Goal: Find specific page/section: Find specific page/section

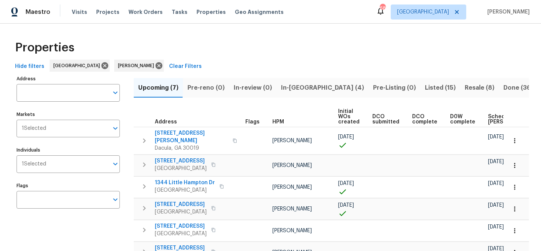
scroll to position [0, 91]
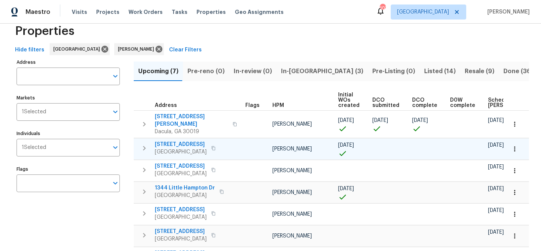
scroll to position [0, 91]
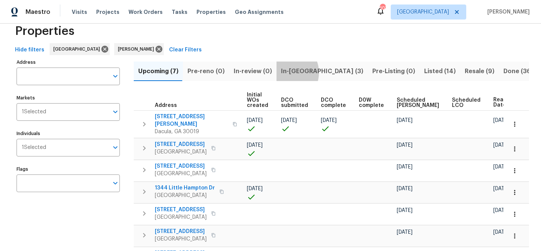
click at [282, 73] on span "In-[GEOGRAPHIC_DATA] (3)" at bounding box center [322, 71] width 82 height 11
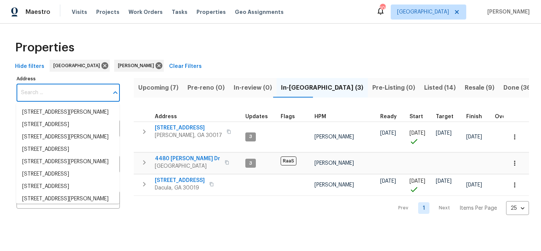
click at [69, 96] on input "Address" at bounding box center [63, 93] width 92 height 18
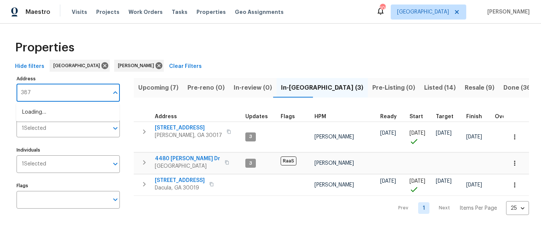
type input "3877"
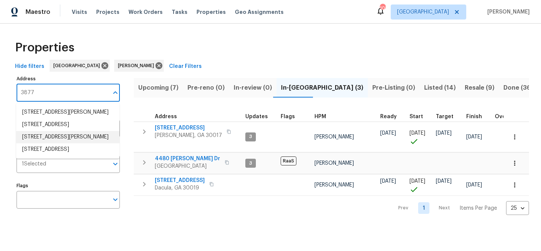
click at [80, 144] on li "[STREET_ADDRESS][PERSON_NAME]" at bounding box center [67, 137] width 103 height 12
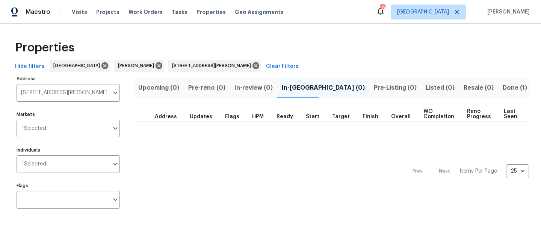
click at [503, 88] on span "Done (1)" at bounding box center [515, 88] width 24 height 11
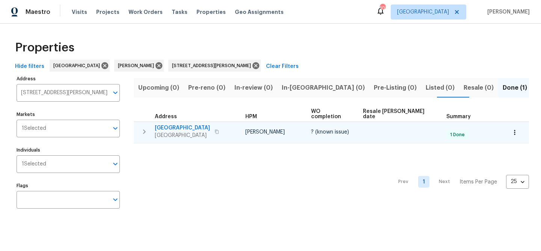
click at [153, 122] on td "[STREET_ADDRESS][PERSON_NAME]" at bounding box center [188, 132] width 109 height 20
click at [157, 124] on span "[GEOGRAPHIC_DATA]" at bounding box center [182, 128] width 55 height 8
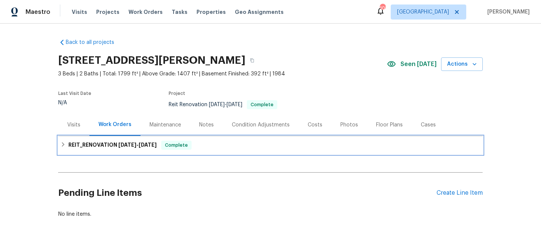
click at [141, 154] on div "REIT_RENOVATION 8/27/25 - 8/28/25 Complete" at bounding box center [270, 145] width 425 height 18
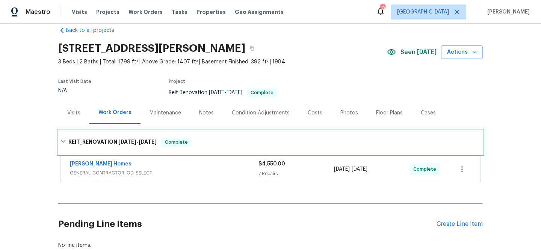
scroll to position [16, 0]
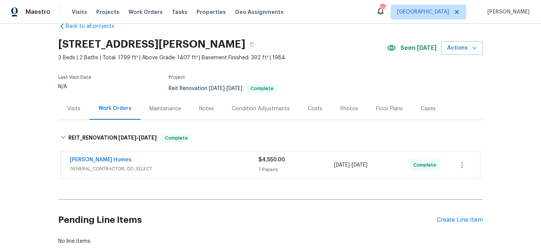
click at [168, 163] on div "Therrien Homes" at bounding box center [164, 160] width 189 height 9
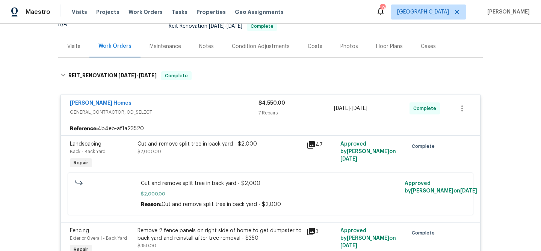
scroll to position [80, 0]
